Goal: Task Accomplishment & Management: Manage account settings

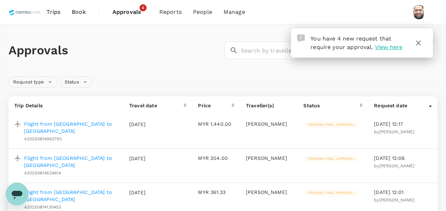
click at [124, 12] on span "Approvals" at bounding box center [131, 12] width 36 height 9
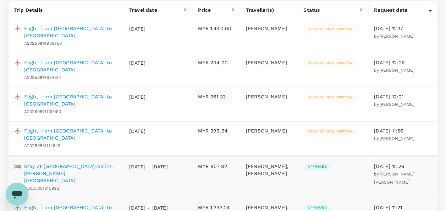
scroll to position [107, 0]
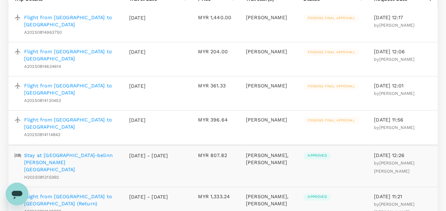
click at [86, 123] on p "Flight from [GEOGRAPHIC_DATA] to [GEOGRAPHIC_DATA]" at bounding box center [71, 123] width 94 height 14
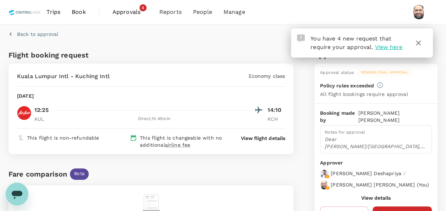
click at [417, 41] on icon "button" at bounding box center [418, 43] width 9 height 9
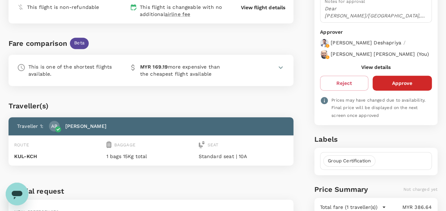
scroll to position [142, 0]
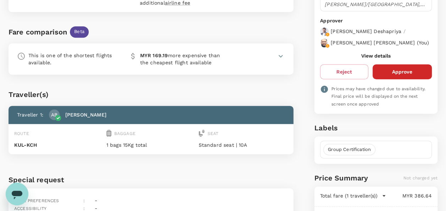
click at [371, 59] on button "View details" at bounding box center [375, 56] width 29 height 6
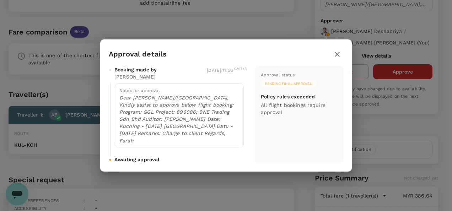
click at [341, 55] on button "button" at bounding box center [337, 54] width 12 height 12
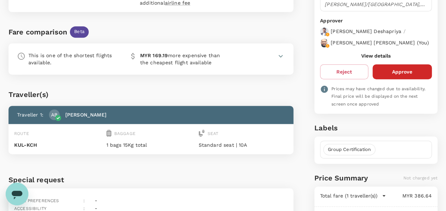
click at [366, 59] on button "View details" at bounding box center [375, 56] width 29 height 6
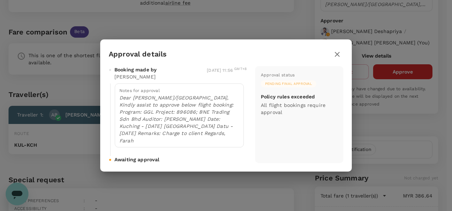
click at [337, 52] on icon "button" at bounding box center [337, 54] width 9 height 9
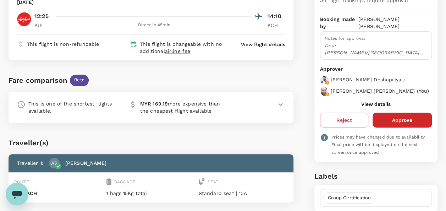
scroll to position [107, 0]
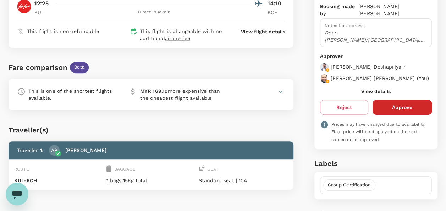
click at [390, 111] on button "Approve" at bounding box center [402, 107] width 59 height 15
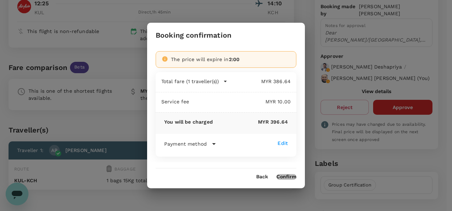
click at [285, 175] on button "Confirm" at bounding box center [286, 177] width 20 height 6
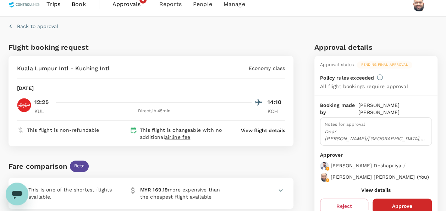
scroll to position [0, 0]
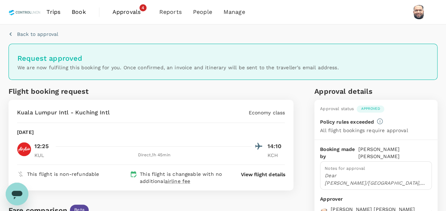
click at [122, 10] on span "Approvals" at bounding box center [131, 12] width 36 height 9
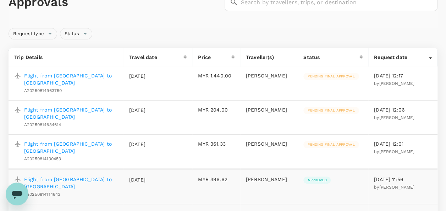
scroll to position [71, 0]
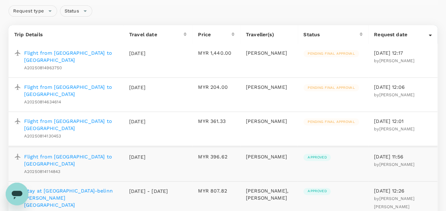
click at [80, 53] on p "Flight from [GEOGRAPHIC_DATA] to [GEOGRAPHIC_DATA]" at bounding box center [71, 56] width 94 height 14
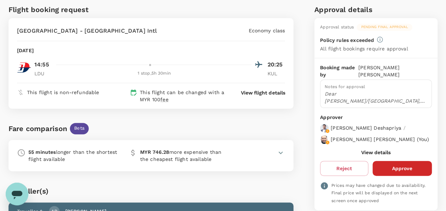
scroll to position [36, 0]
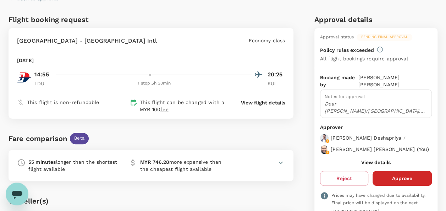
click at [372, 165] on button "View details" at bounding box center [375, 162] width 29 height 6
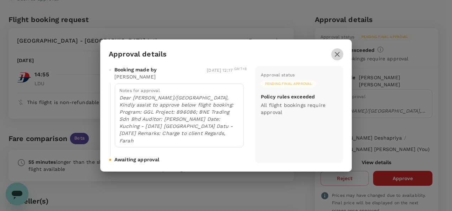
click at [337, 53] on icon "button" at bounding box center [337, 54] width 9 height 9
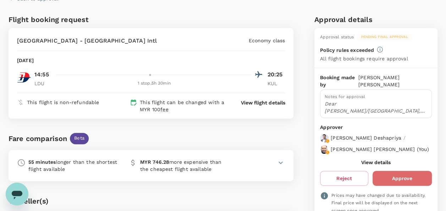
click at [405, 179] on button "Approve" at bounding box center [402, 178] width 59 height 15
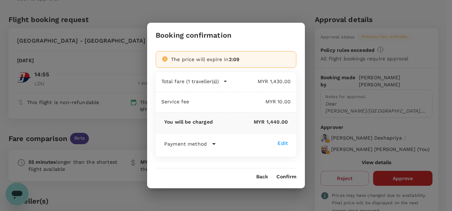
click at [286, 178] on button "Confirm" at bounding box center [286, 177] width 20 height 6
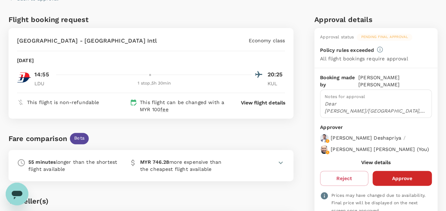
scroll to position [0, 0]
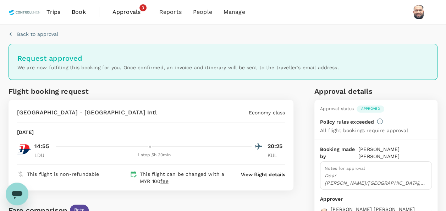
click at [130, 15] on span "Approvals" at bounding box center [131, 12] width 36 height 9
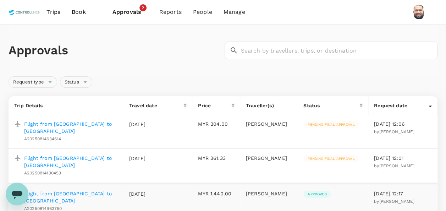
click at [69, 159] on p "Flight from [GEOGRAPHIC_DATA] to [GEOGRAPHIC_DATA]" at bounding box center [71, 161] width 94 height 14
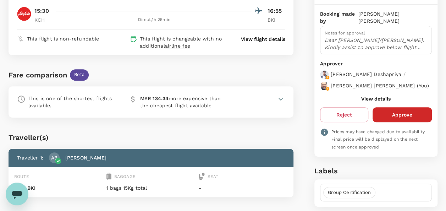
scroll to position [107, 0]
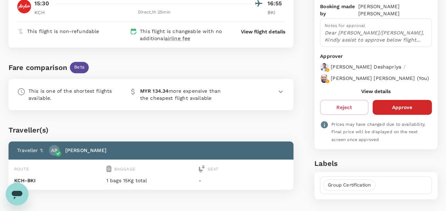
click at [374, 94] on button "View details" at bounding box center [375, 91] width 29 height 6
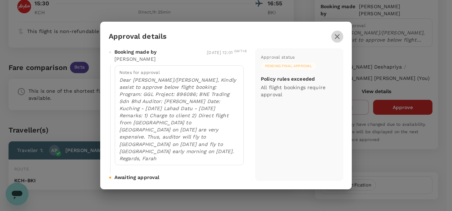
click at [338, 39] on icon "button" at bounding box center [336, 36] width 5 height 5
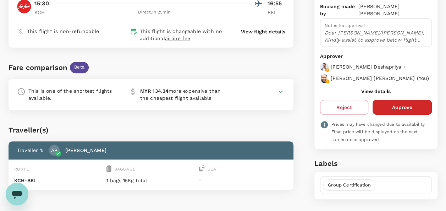
click at [395, 110] on button "Approve" at bounding box center [402, 107] width 59 height 15
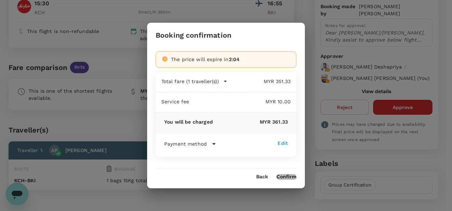
click at [293, 177] on button "Confirm" at bounding box center [286, 177] width 20 height 6
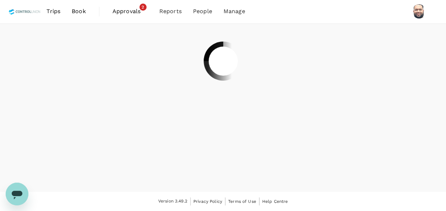
scroll to position [0, 0]
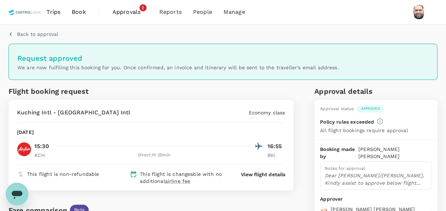
click at [125, 9] on span "Approvals" at bounding box center [131, 12] width 36 height 9
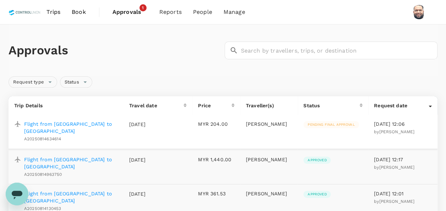
click at [96, 124] on p "Flight from [GEOGRAPHIC_DATA] to [GEOGRAPHIC_DATA]" at bounding box center [71, 127] width 94 height 14
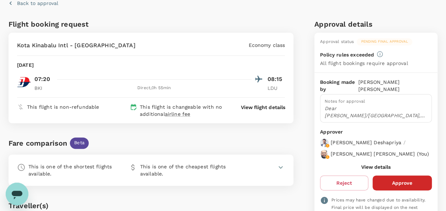
scroll to position [71, 0]
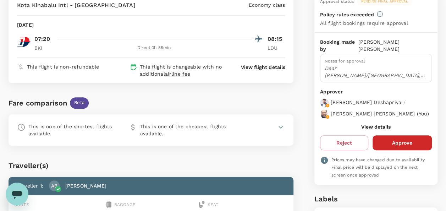
click at [378, 129] on button "View details" at bounding box center [375, 127] width 29 height 6
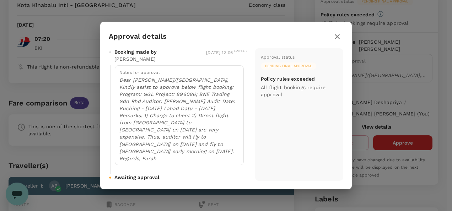
click at [333, 41] on icon "button" at bounding box center [337, 36] width 9 height 9
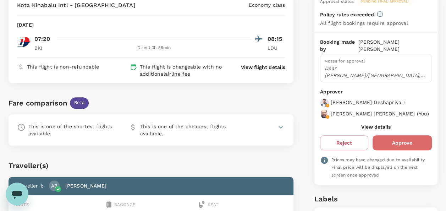
click at [400, 150] on button "Approve" at bounding box center [402, 142] width 59 height 15
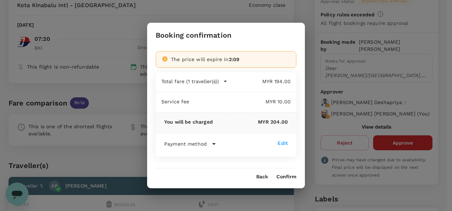
click at [285, 176] on button "Confirm" at bounding box center [286, 177] width 20 height 6
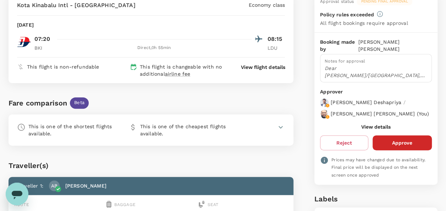
scroll to position [0, 0]
